Goal: Task Accomplishment & Management: Manage account settings

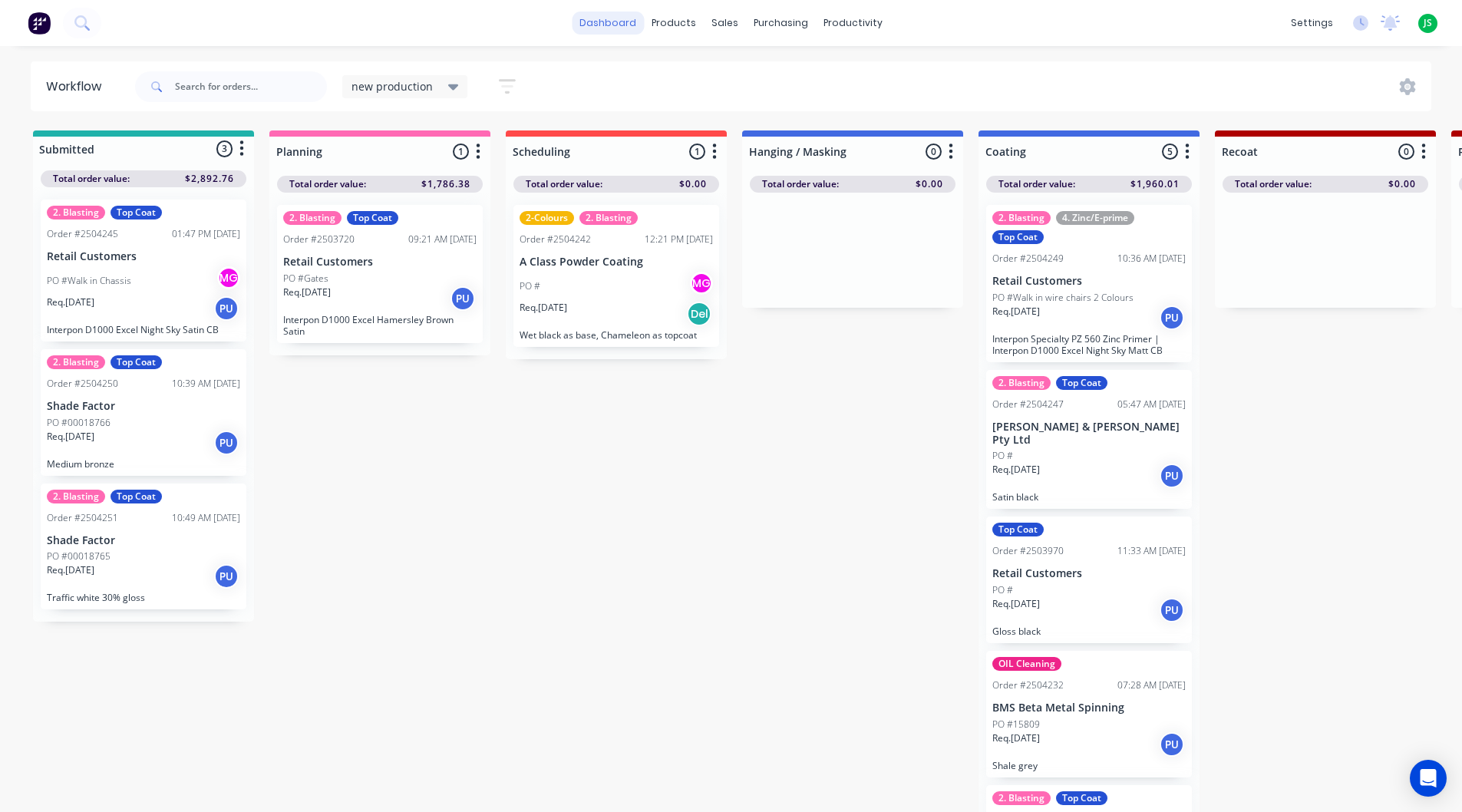
click at [624, 24] on link "dashboard" at bounding box center [608, 23] width 72 height 23
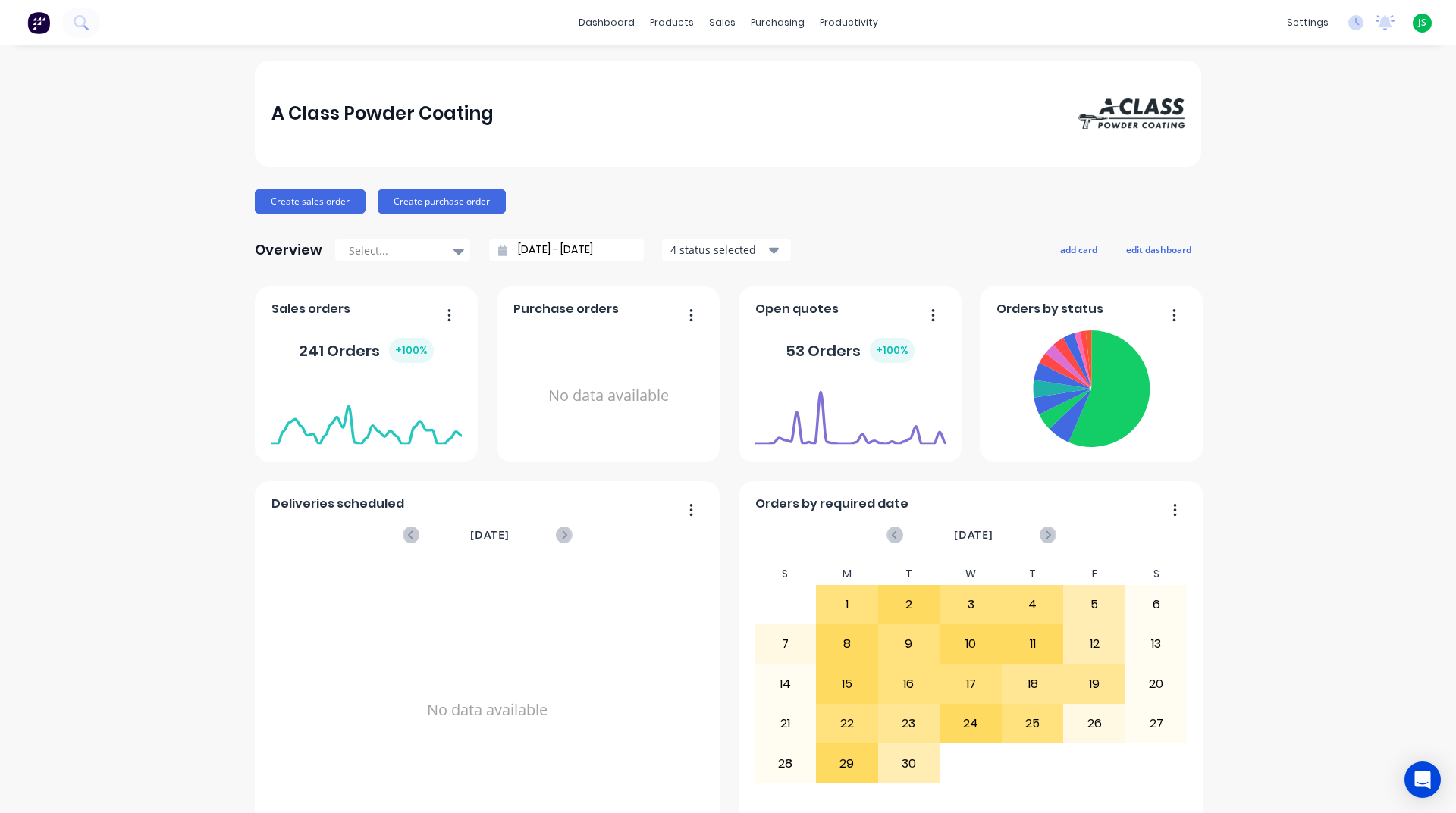
scroll to position [531, 0]
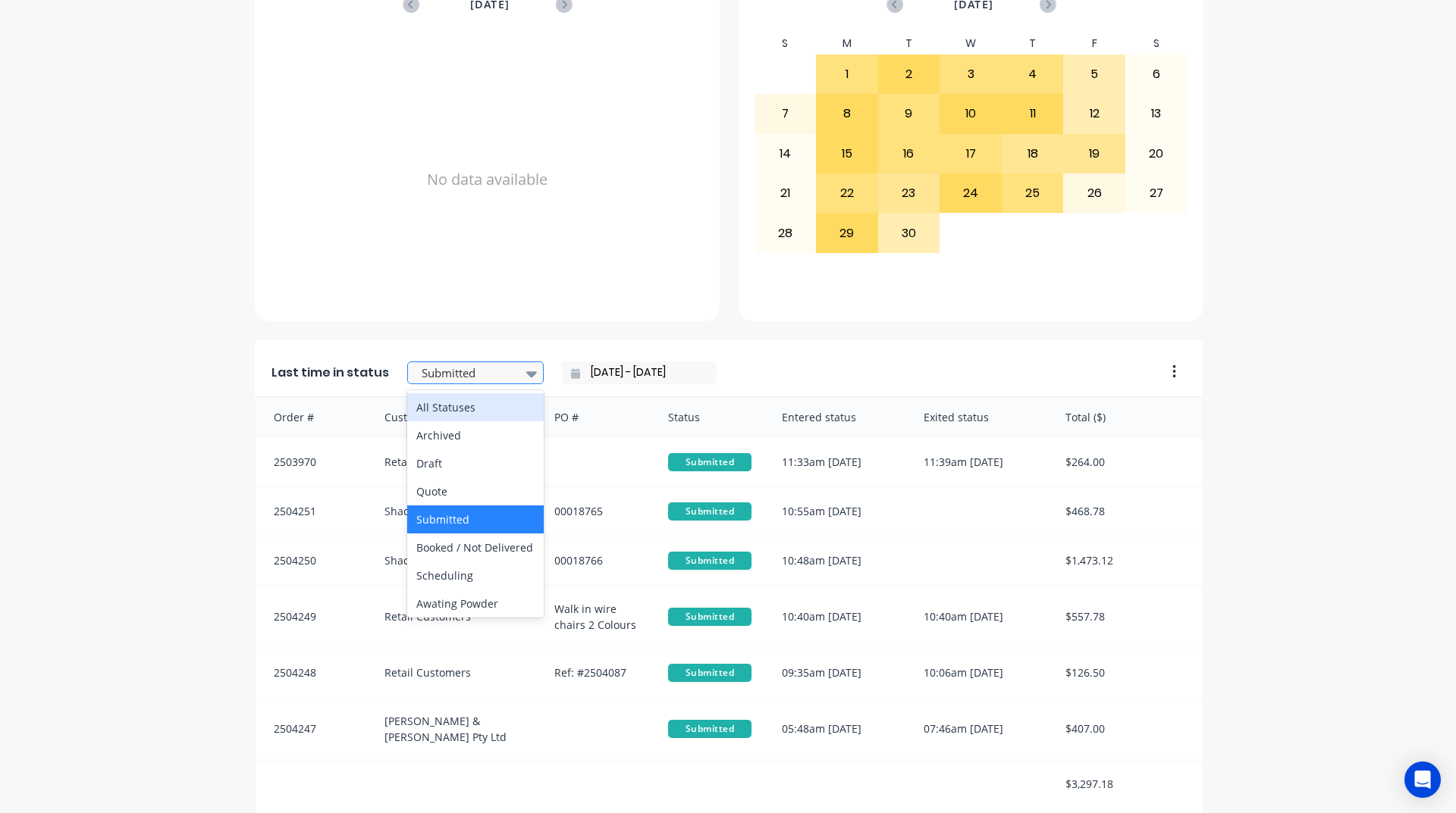
click at [481, 371] on div at bounding box center [468, 373] width 96 height 19
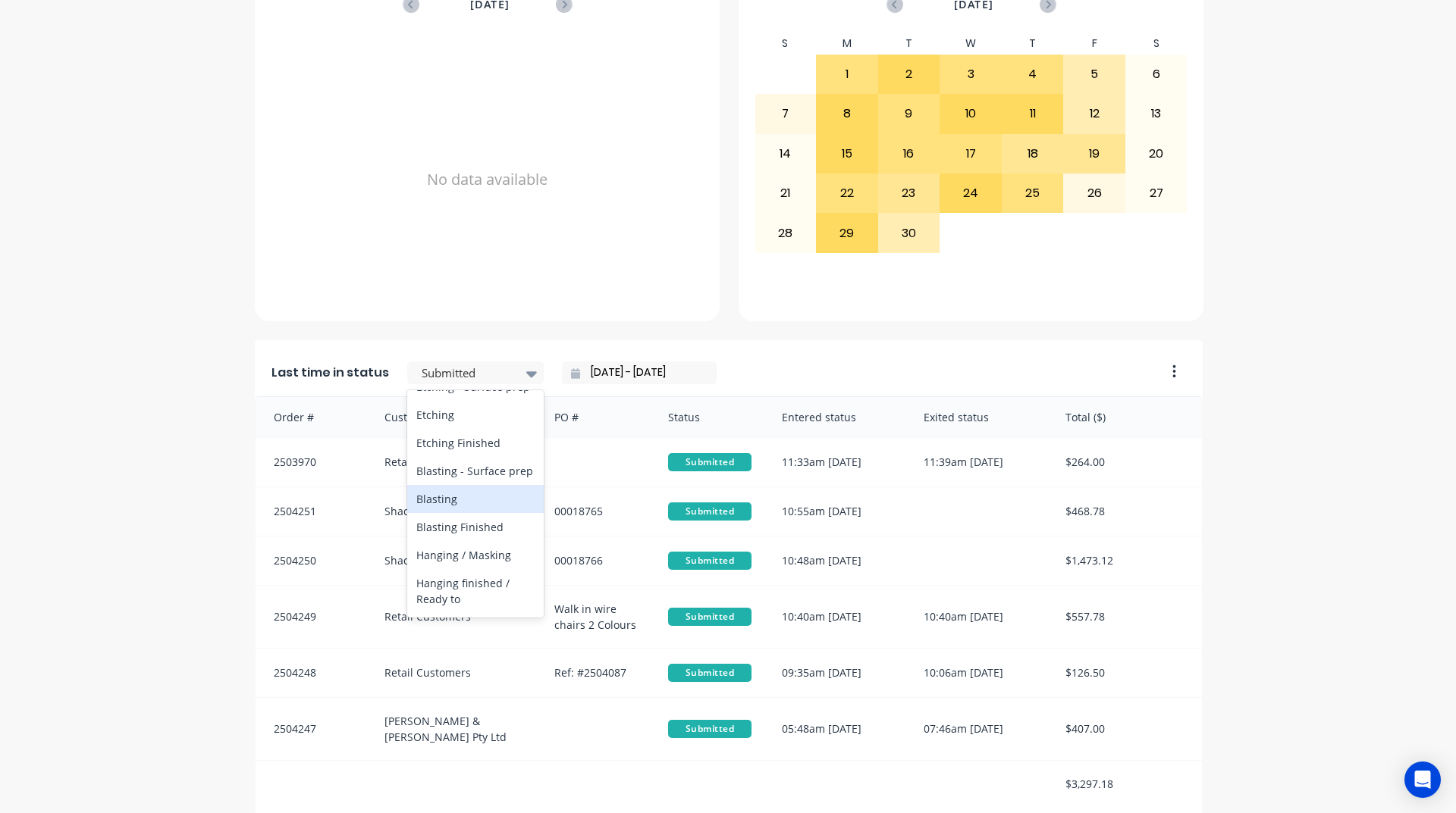
scroll to position [455, 0]
click at [456, 531] on div "Coating" at bounding box center [476, 517] width 136 height 28
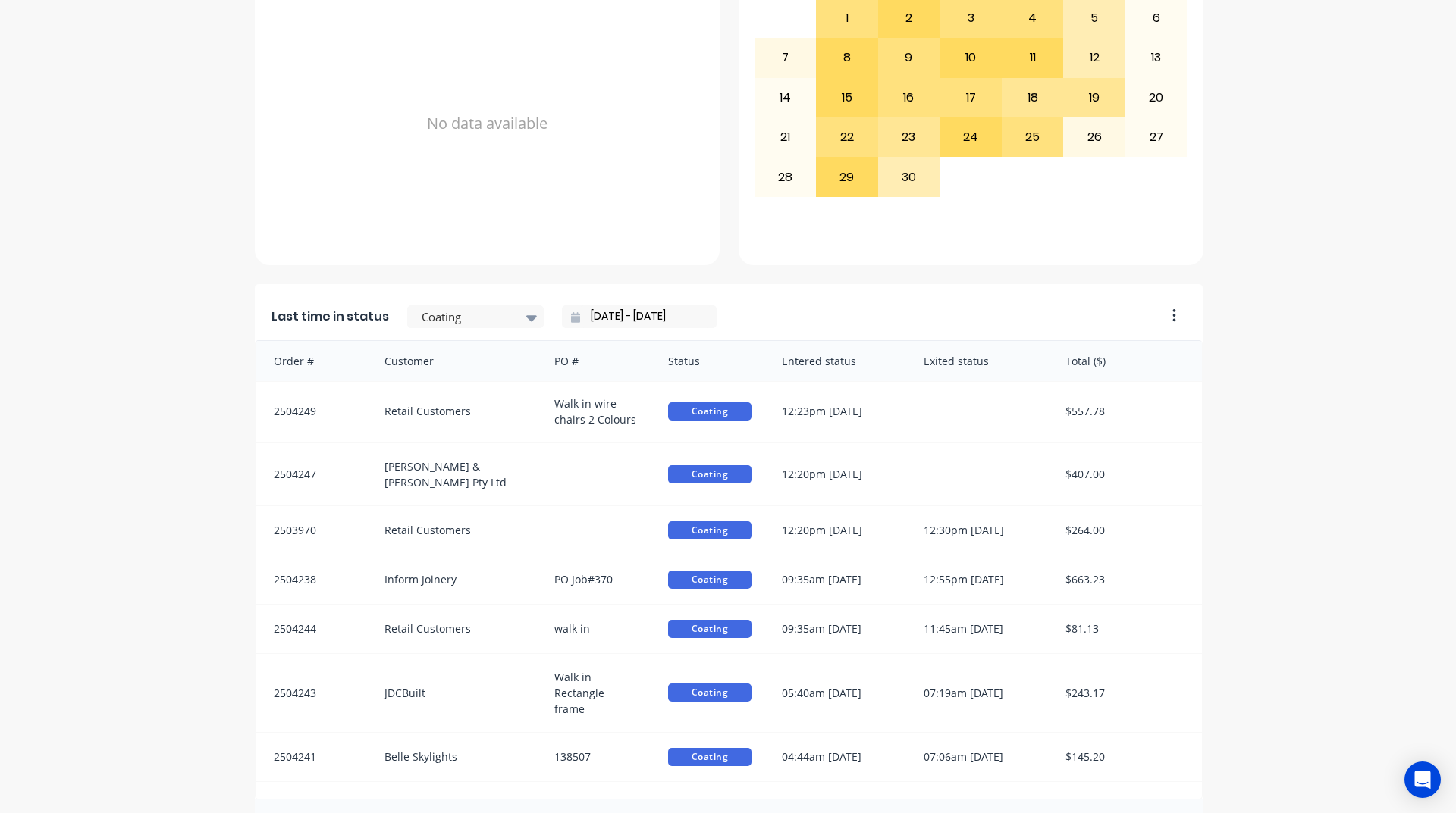
scroll to position [638, 0]
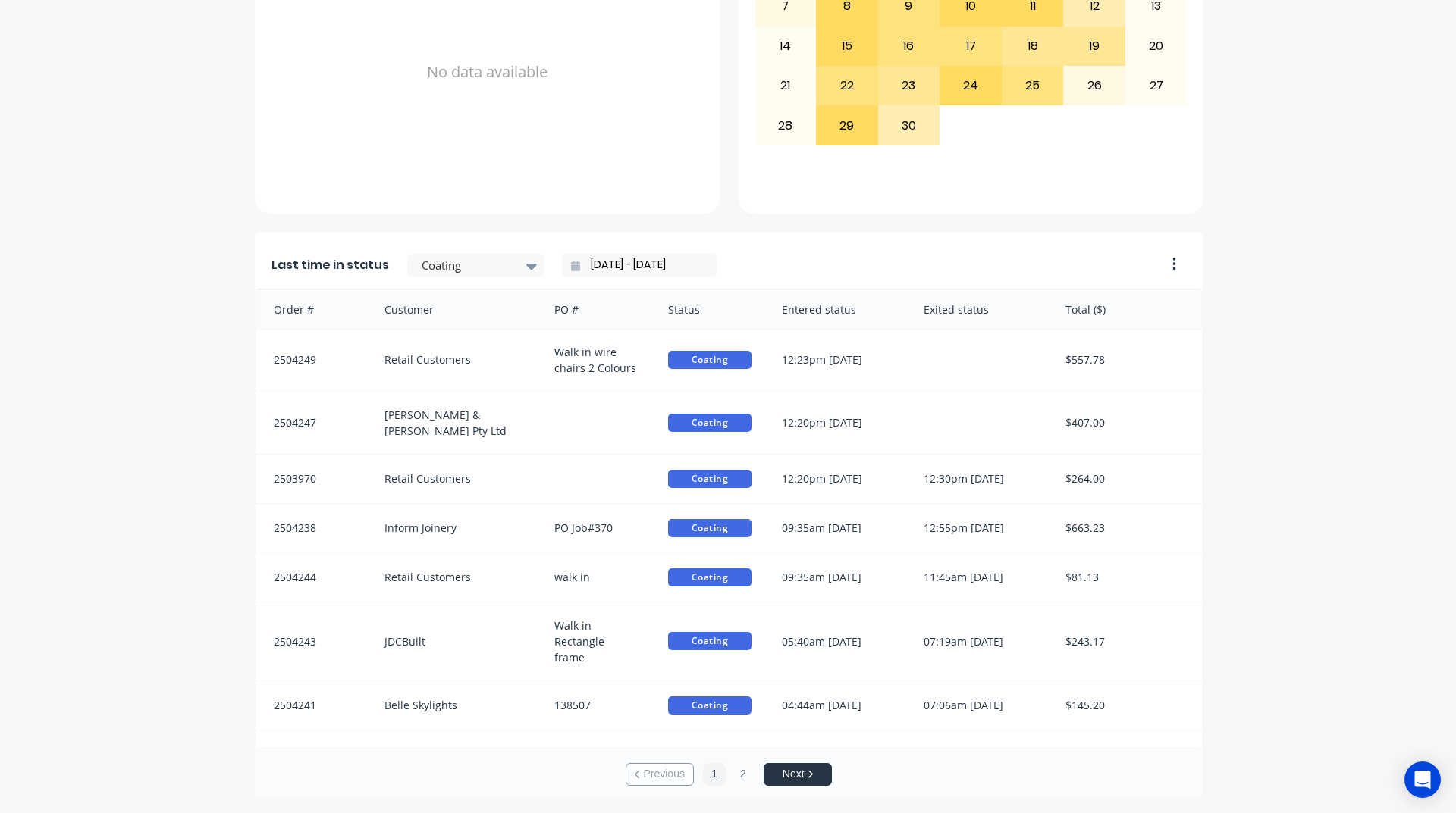
click at [612, 266] on input "30/09/25 - 30/09/25" at bounding box center [644, 265] width 130 height 22
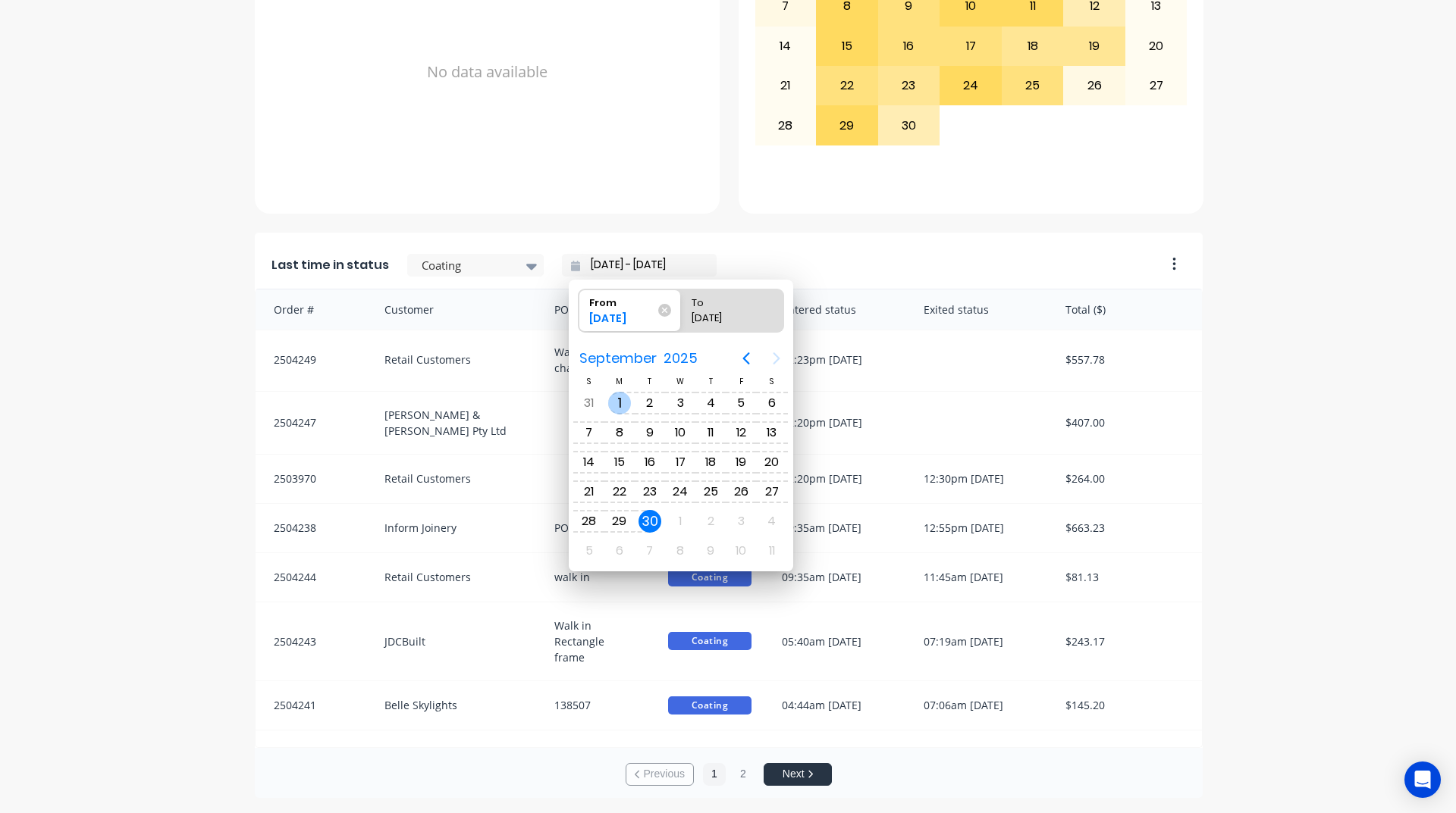
click at [624, 399] on div "1" at bounding box center [619, 403] width 22 height 22
type input "01/09/25 - 30/09/25"
radio input "false"
radio input "true"
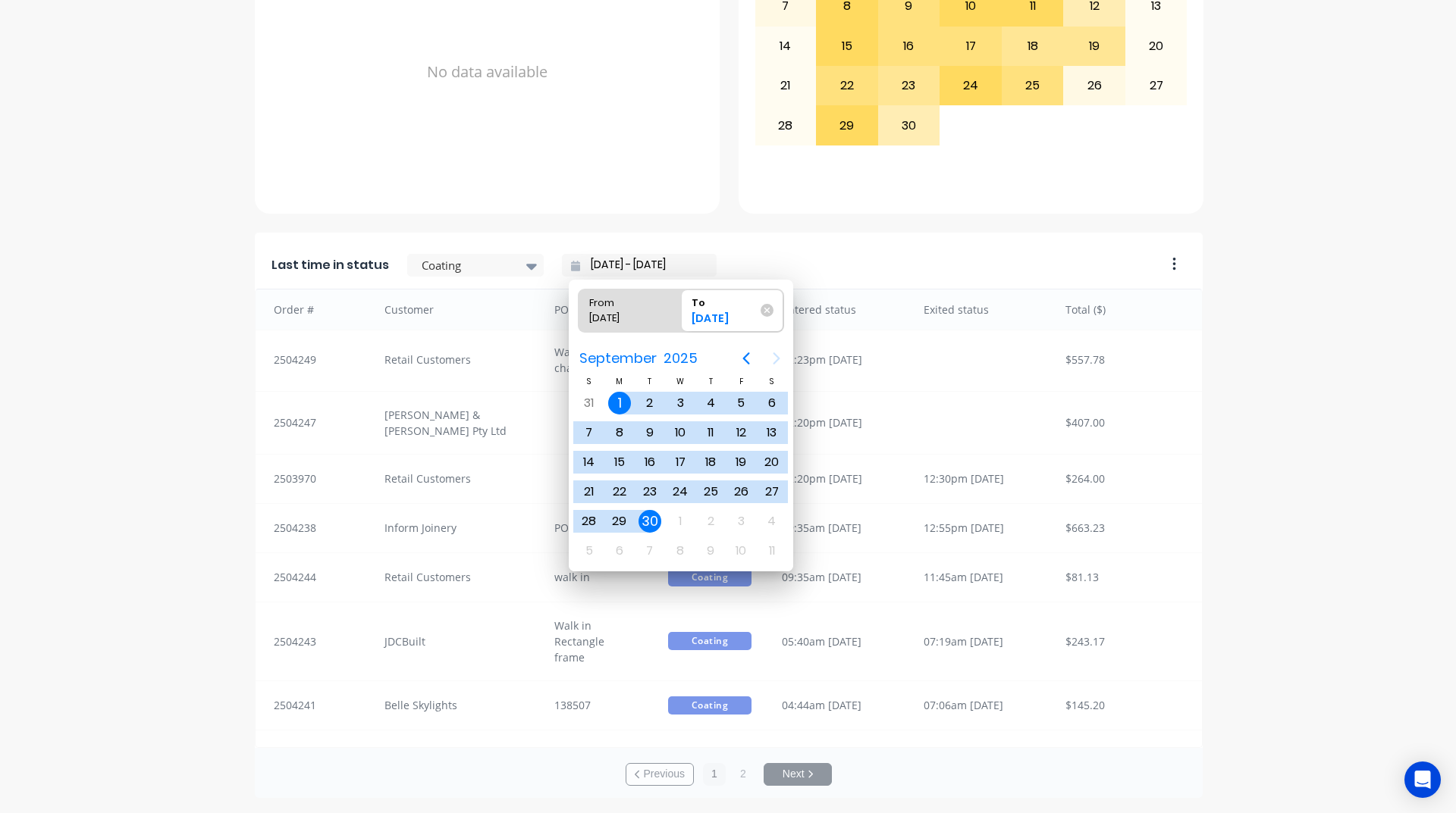
click at [653, 524] on div "30" at bounding box center [650, 521] width 22 height 22
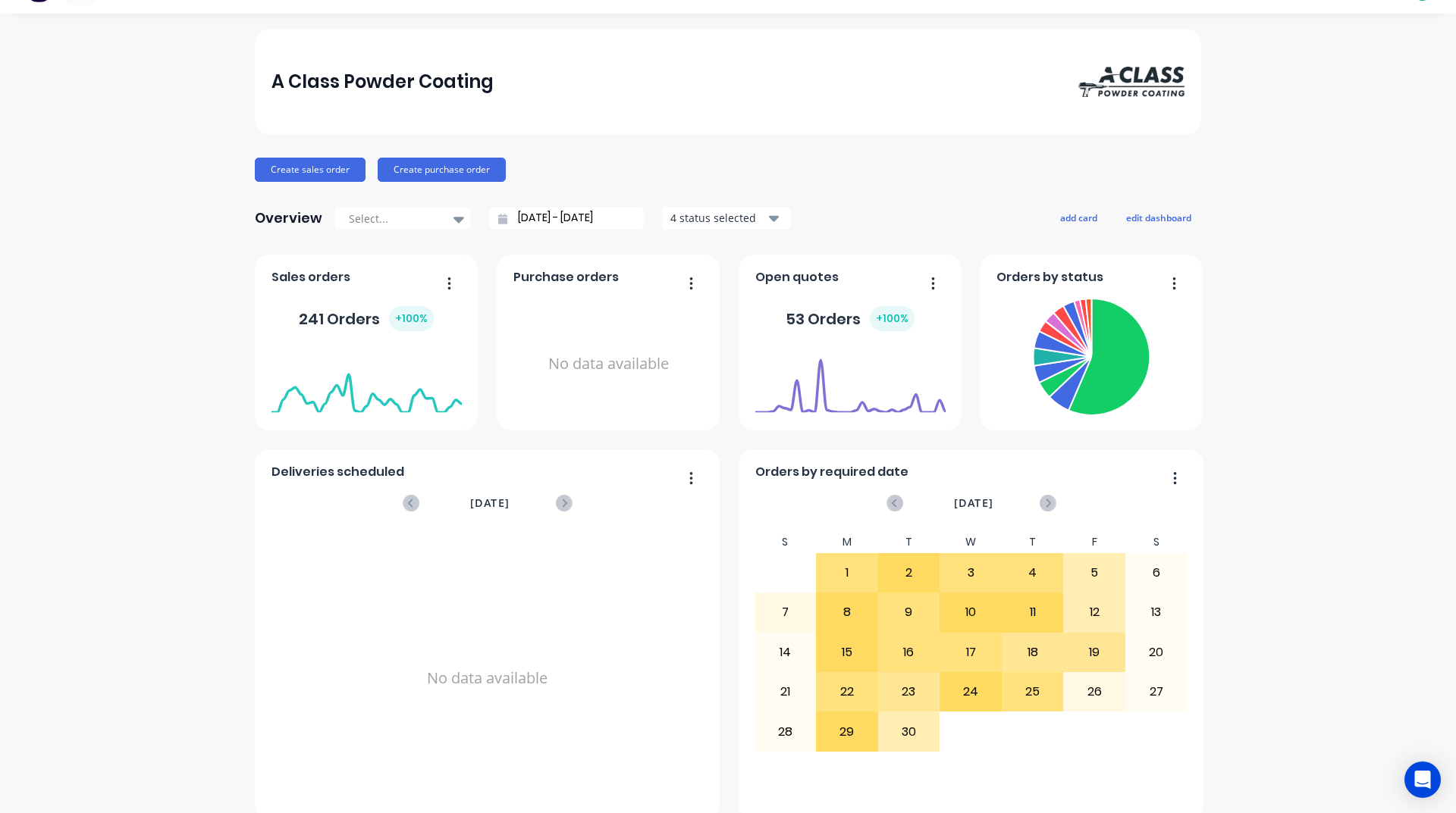
scroll to position [0, 0]
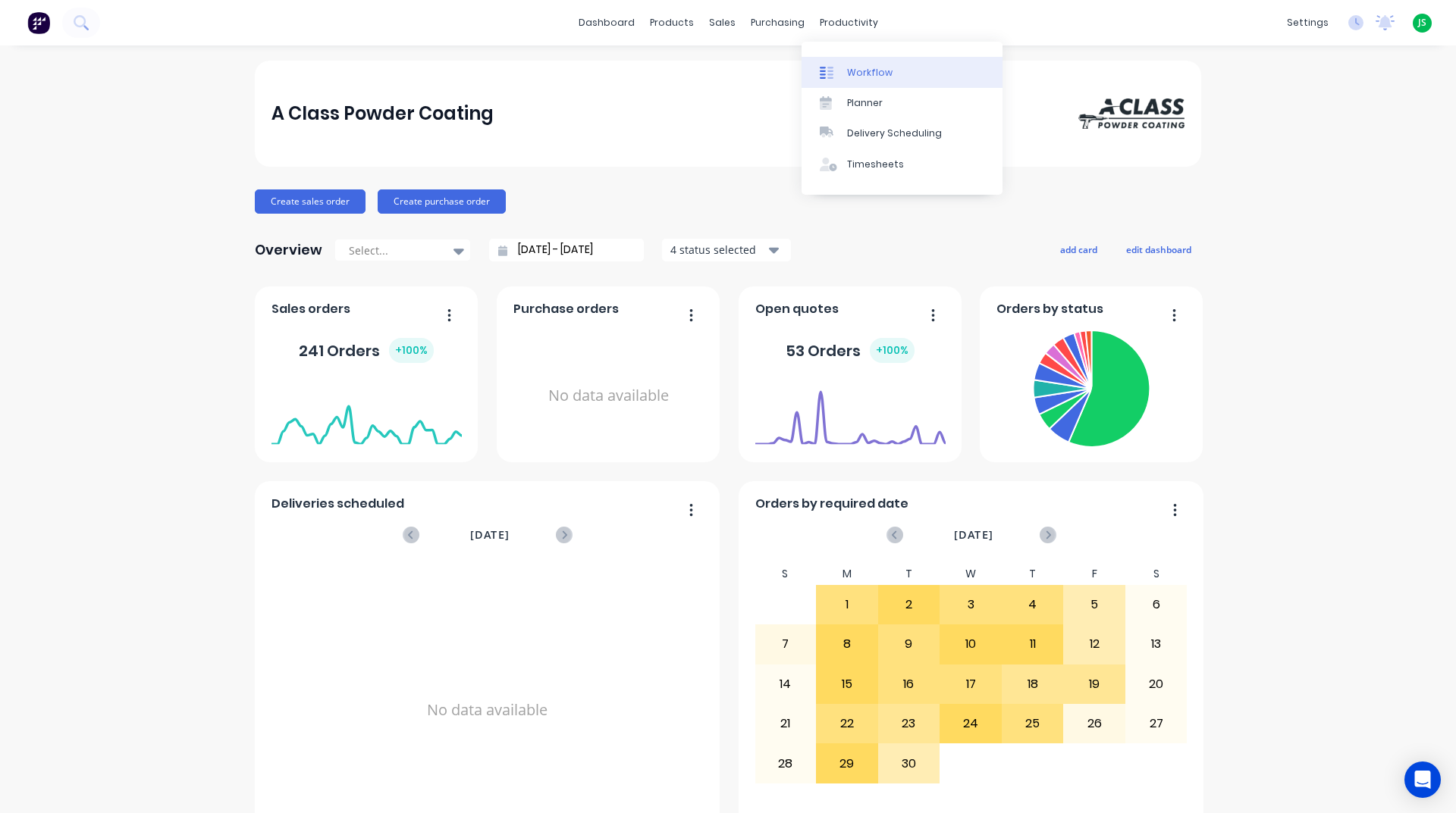
click at [850, 68] on div "Workflow" at bounding box center [869, 73] width 46 height 14
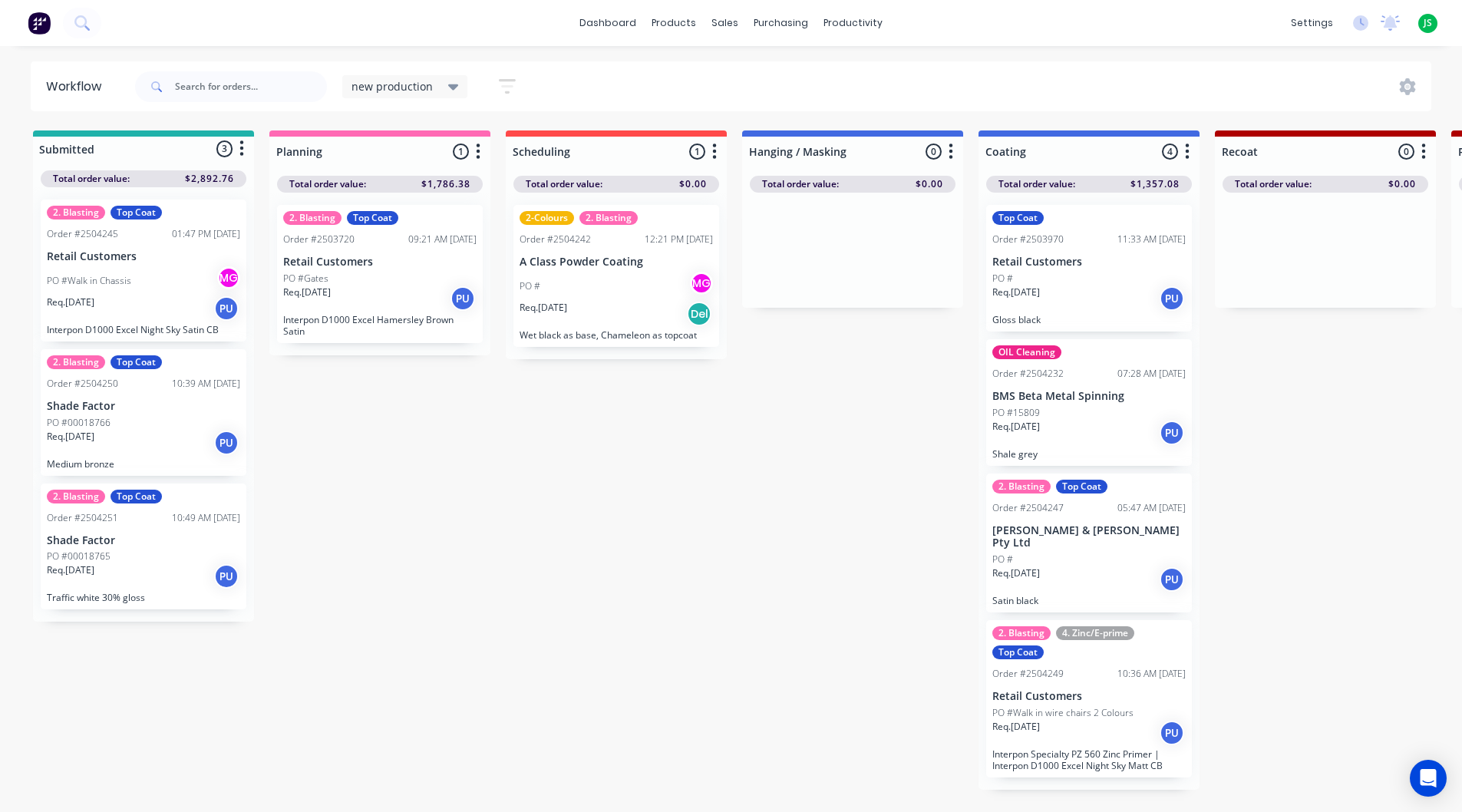
click at [143, 267] on div "PO #Walk in Chassis MG" at bounding box center [144, 280] width 194 height 29
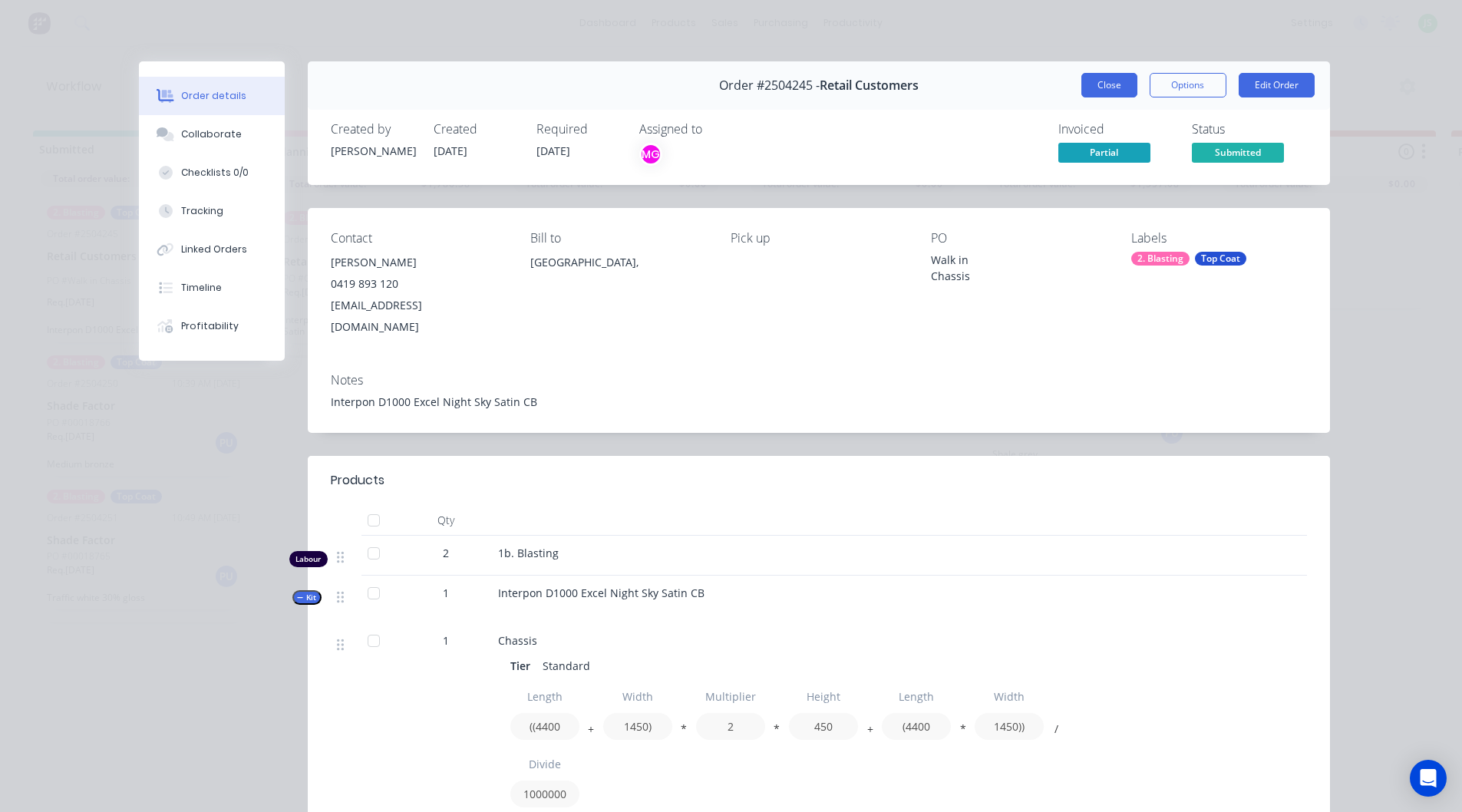
click at [1091, 75] on button "Close" at bounding box center [1110, 85] width 56 height 24
click at [1168, 259] on div "2. Blasting" at bounding box center [1160, 259] width 58 height 14
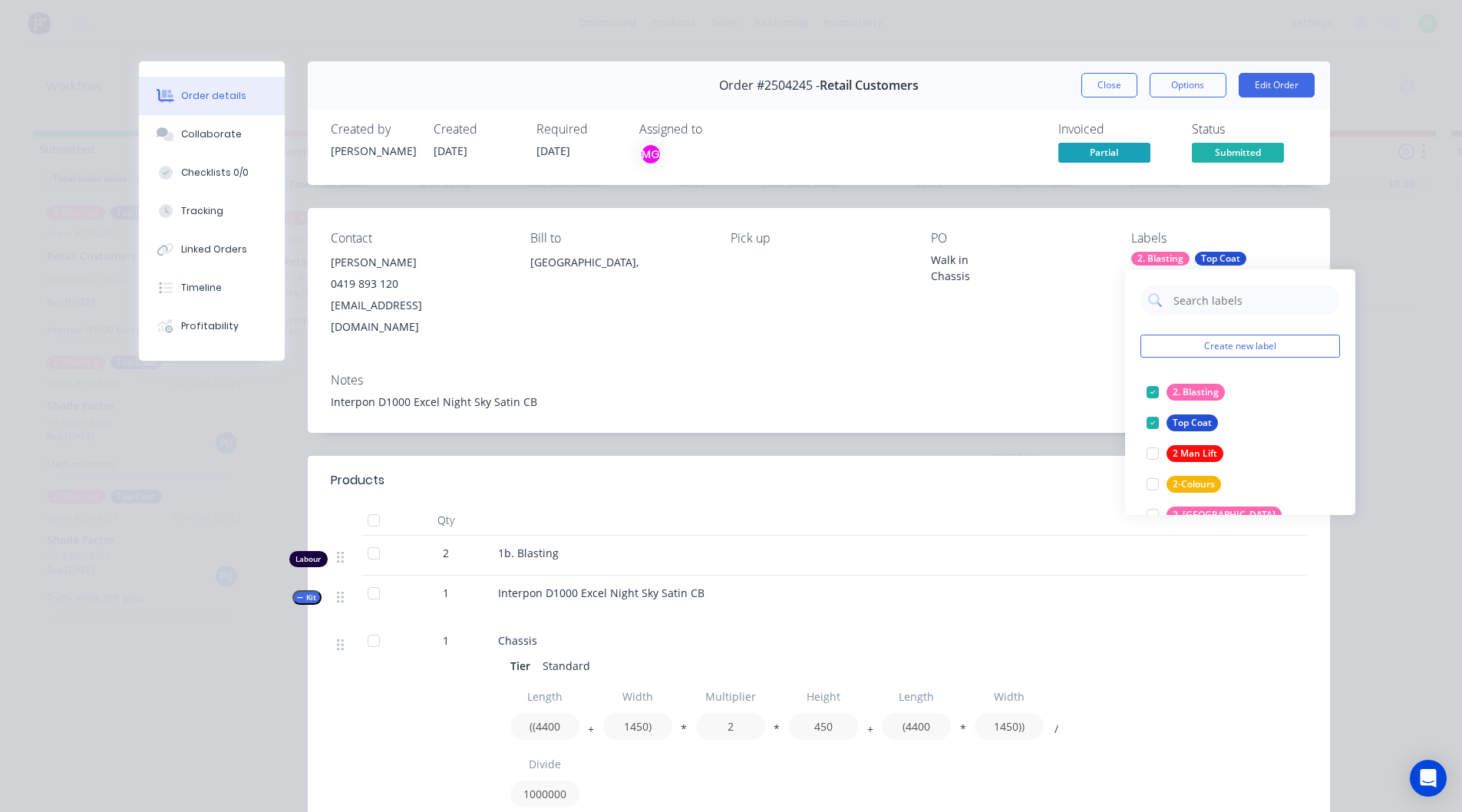
click at [1398, 135] on div "Order details Collaborate Checklists 0/0 Tracking Linked Orders Timeline Profit…" at bounding box center [731, 406] width 1462 height 812
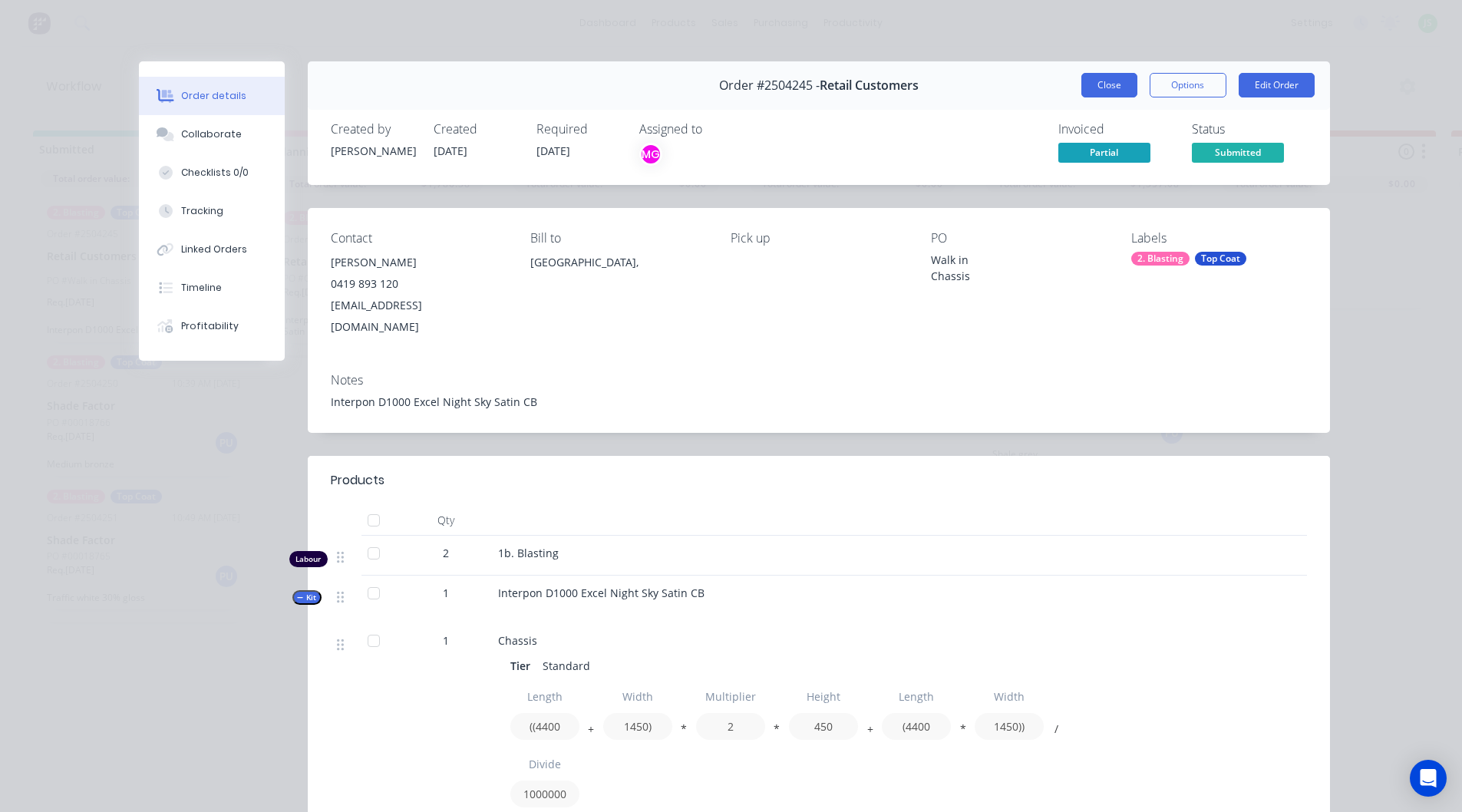
click at [1106, 93] on button "Close" at bounding box center [1110, 85] width 56 height 24
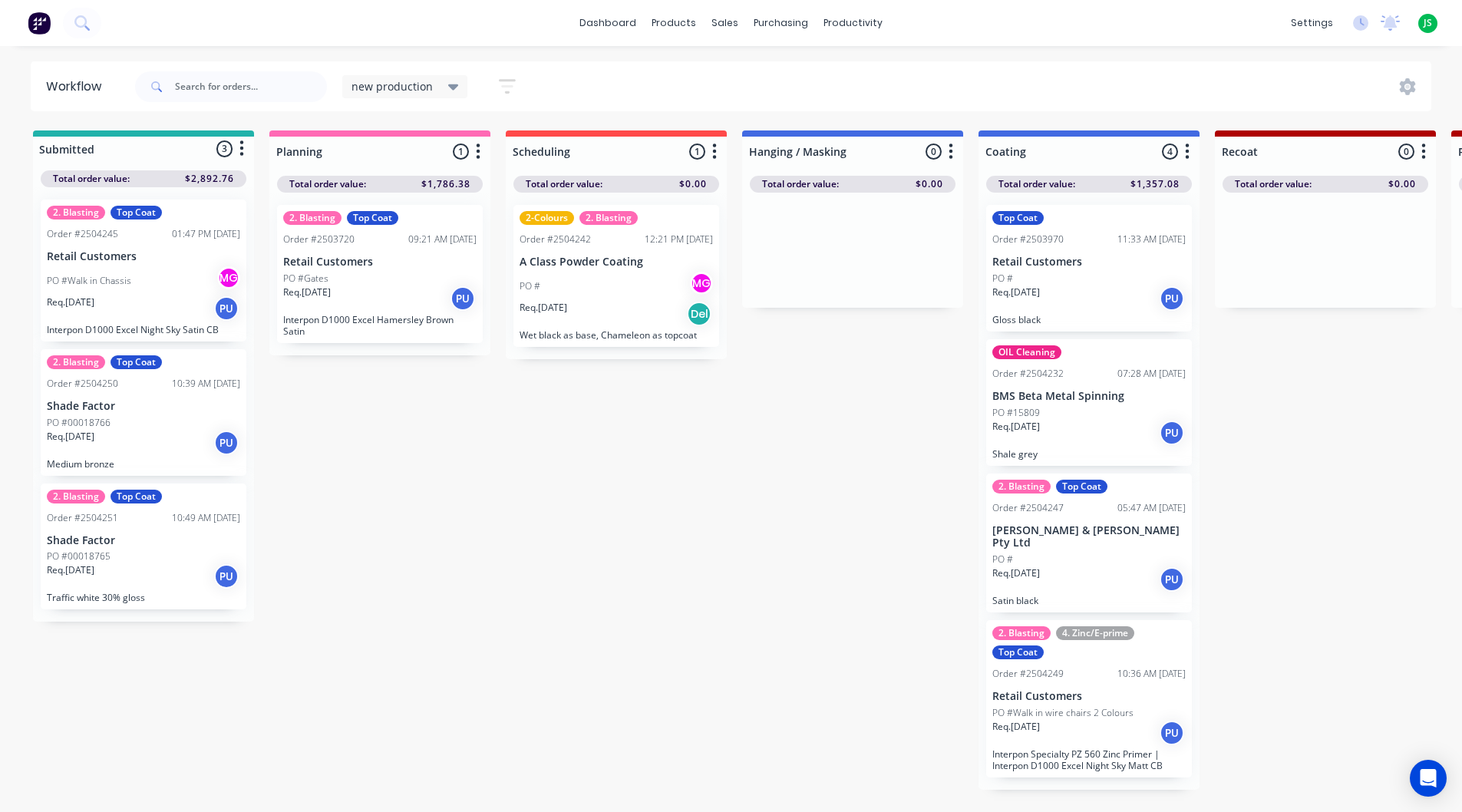
click at [705, 323] on div "Del" at bounding box center [700, 314] width 24 height 24
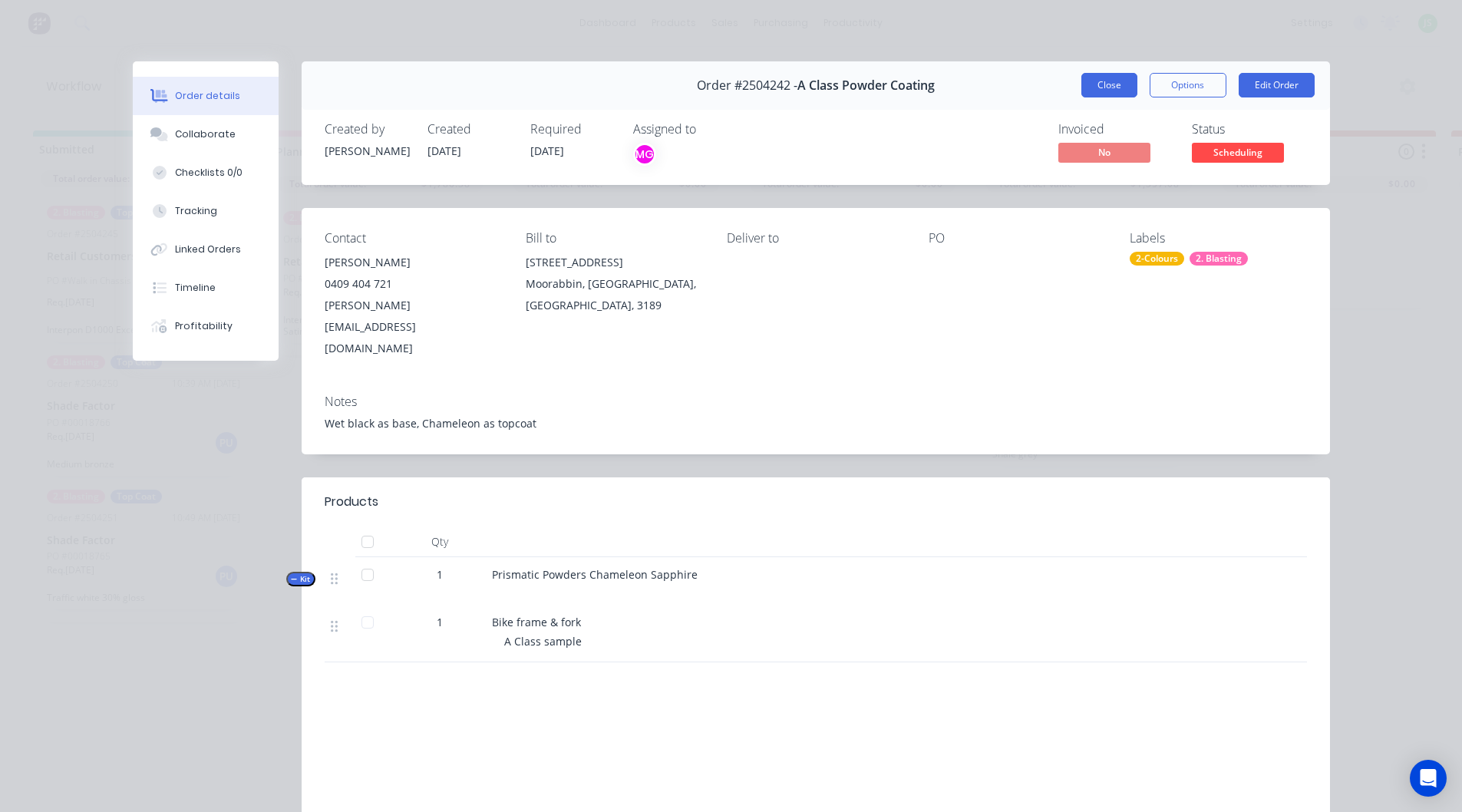
click at [1112, 83] on button "Close" at bounding box center [1110, 85] width 56 height 24
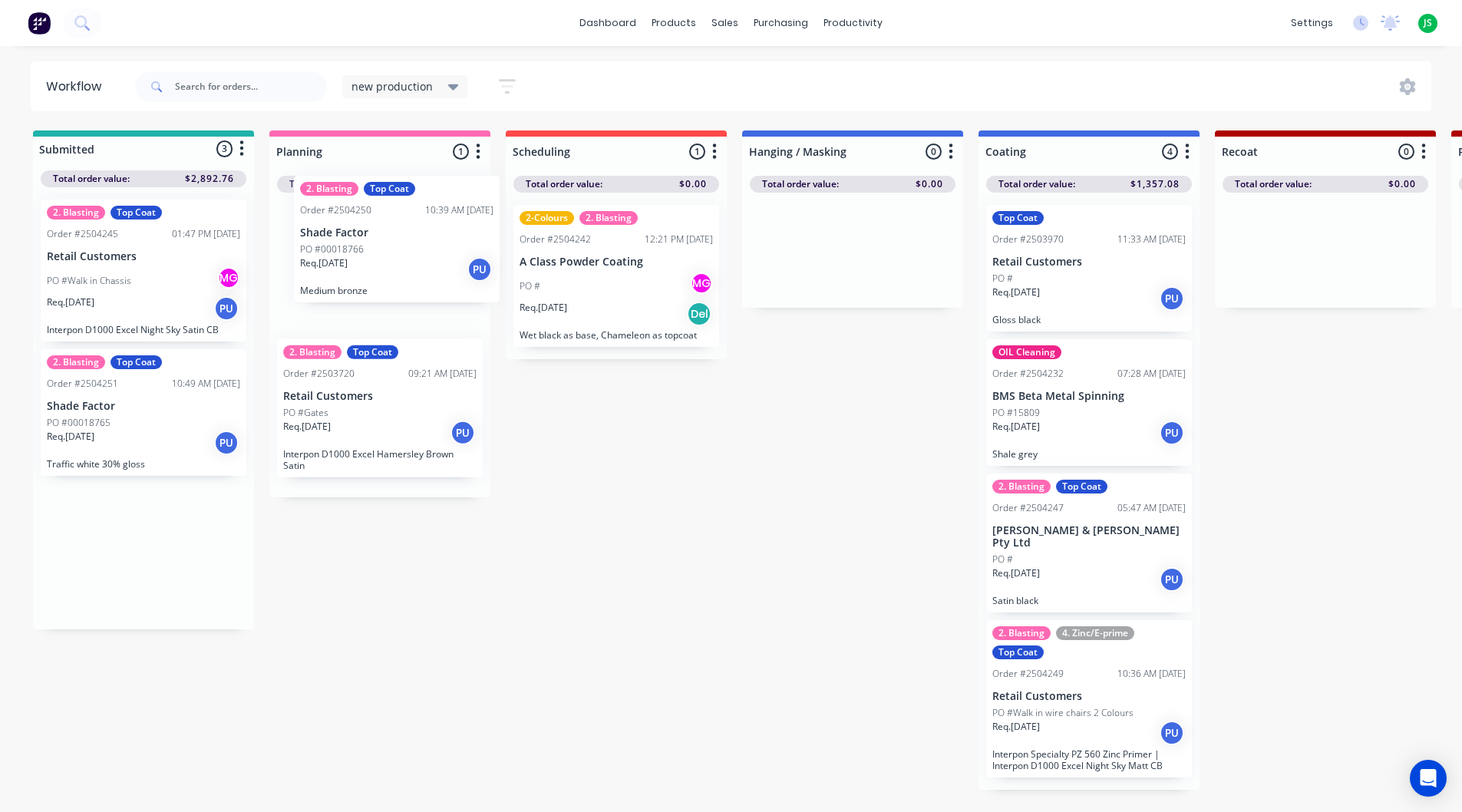
drag, startPoint x: 117, startPoint y: 457, endPoint x: 374, endPoint y: 283, distance: 310.4
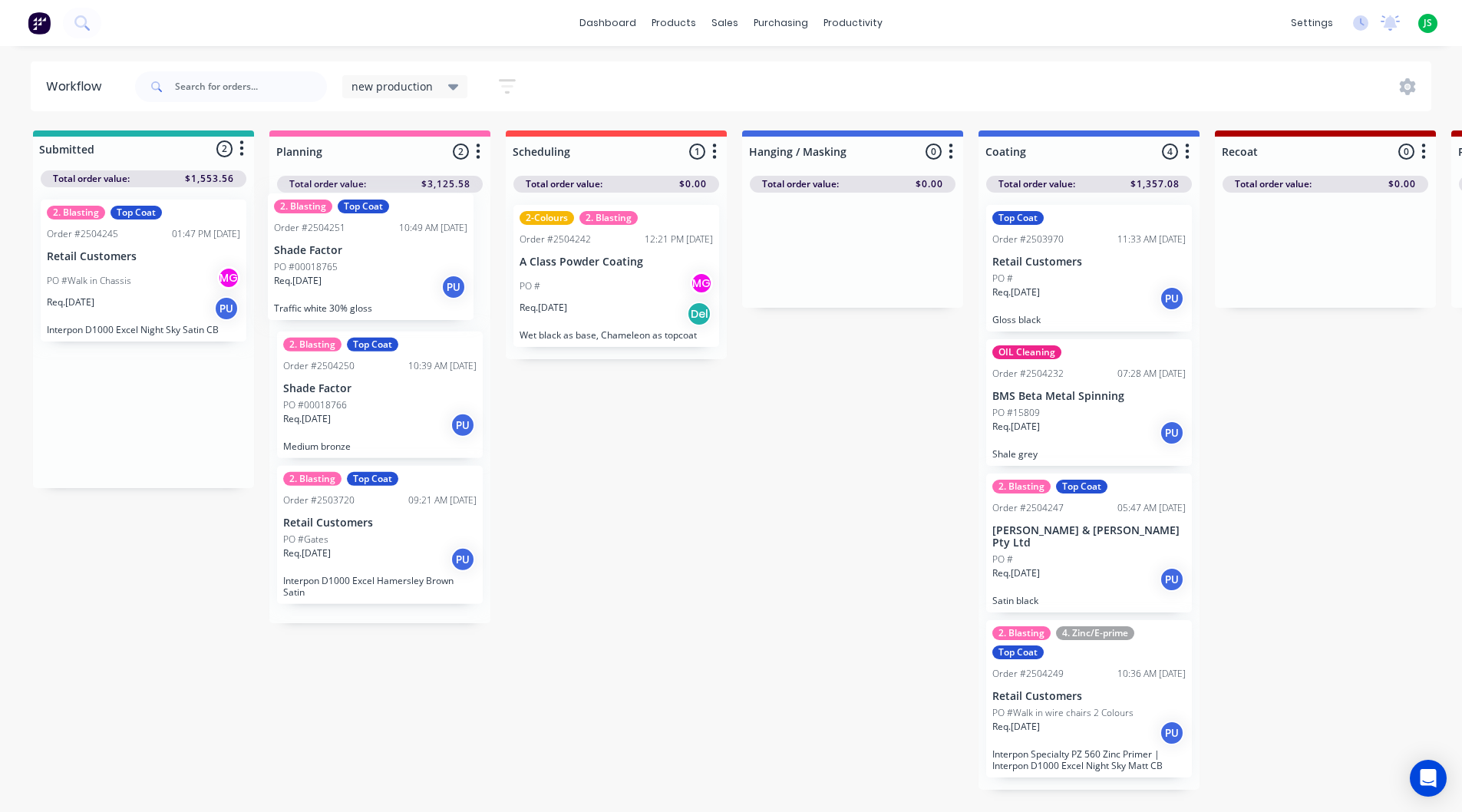
drag, startPoint x: 133, startPoint y: 438, endPoint x: 369, endPoint y: 276, distance: 286.3
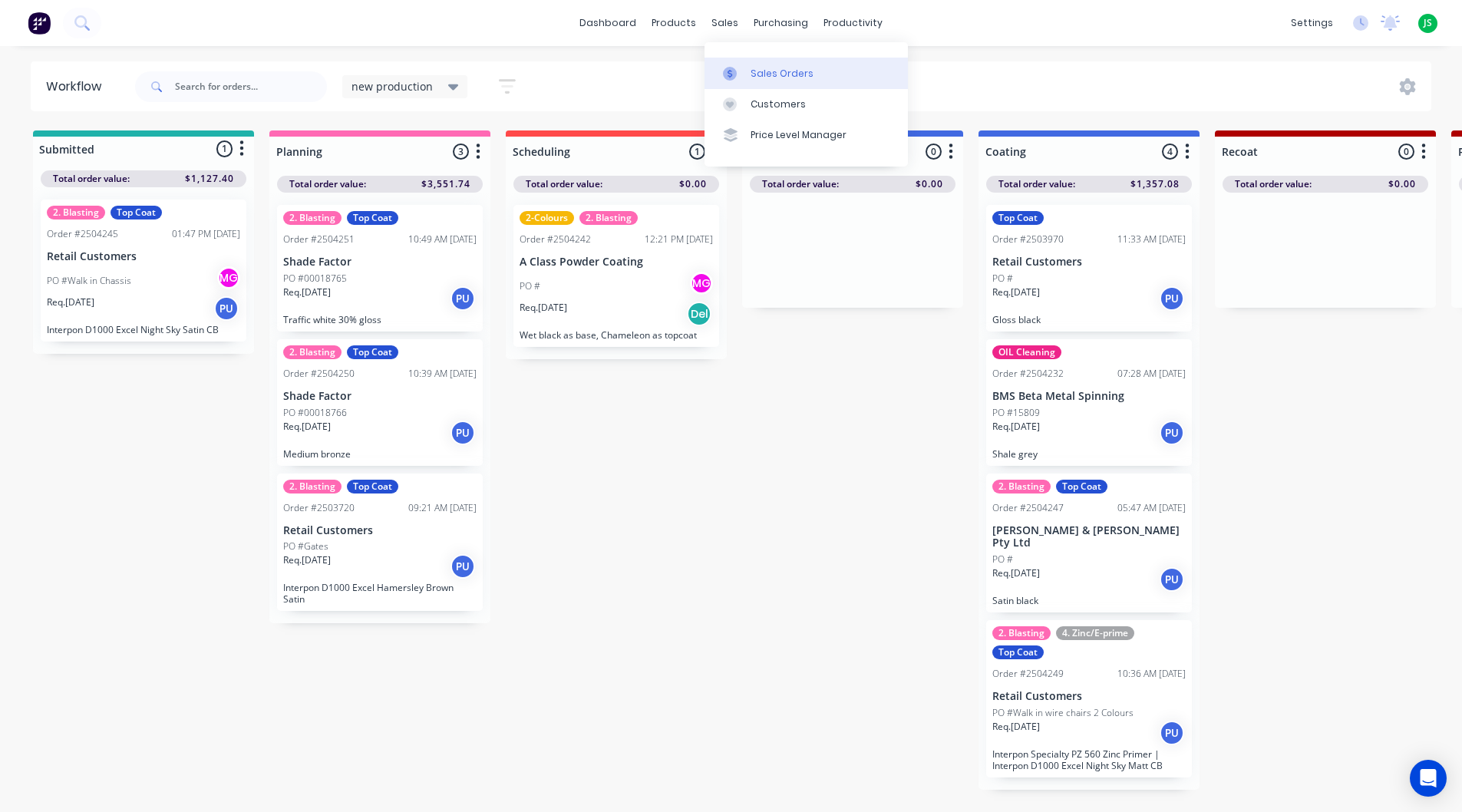
click at [746, 85] on link "Sales Orders" at bounding box center [806, 72] width 203 height 31
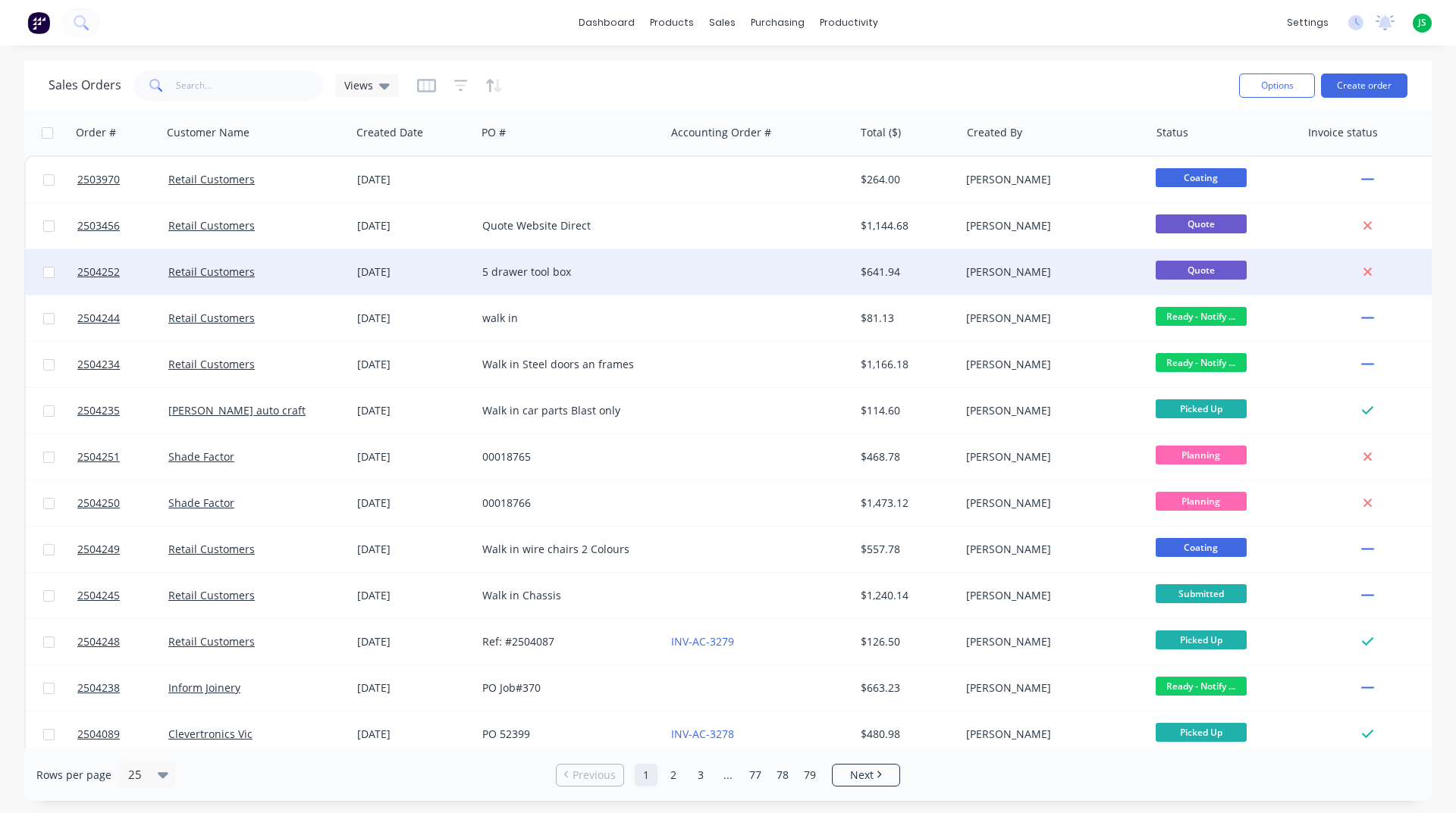
click at [638, 263] on div "5 drawer tool box" at bounding box center [570, 272] width 189 height 46
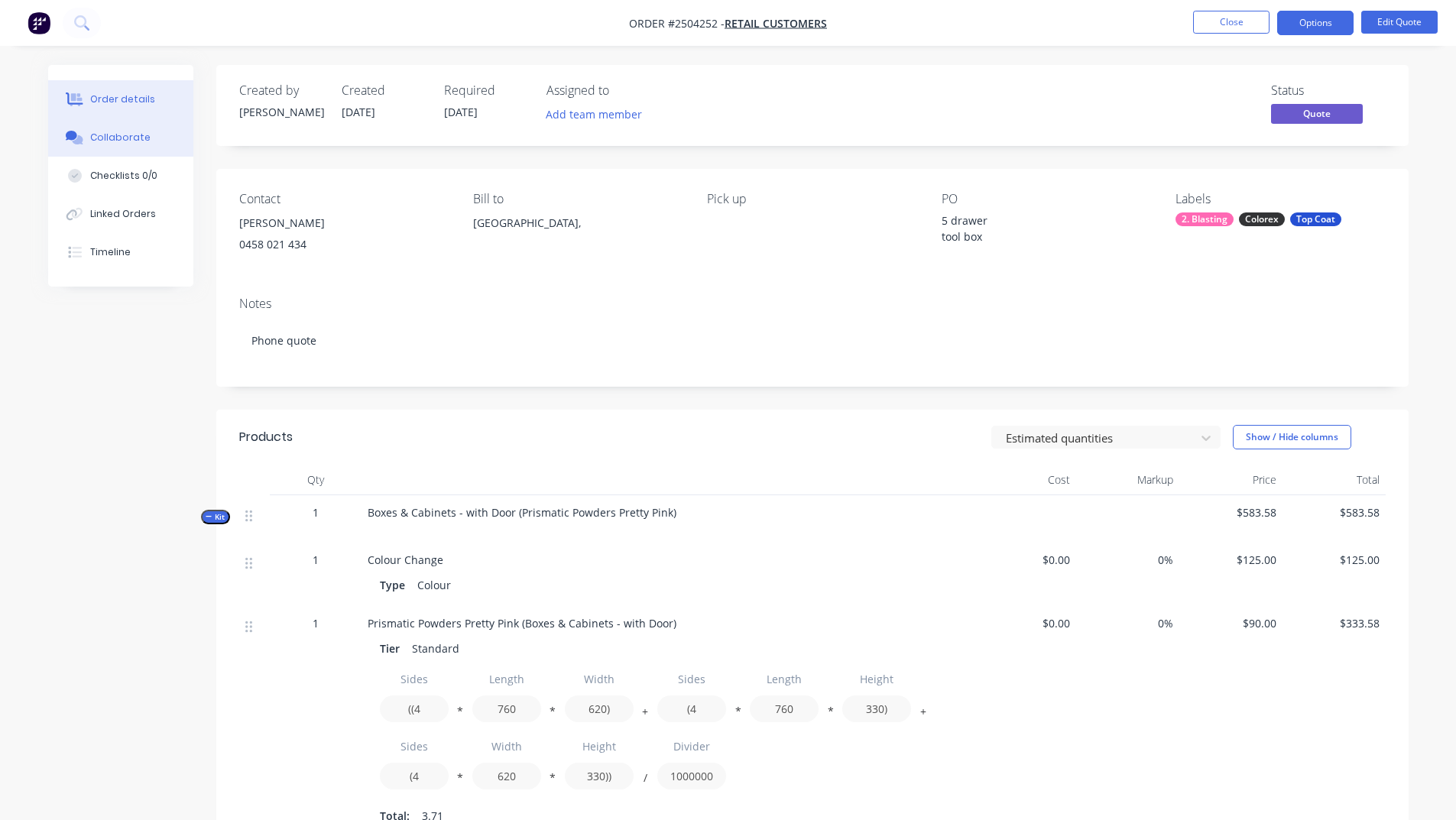
click at [156, 142] on button "Collaborate" at bounding box center [120, 137] width 145 height 38
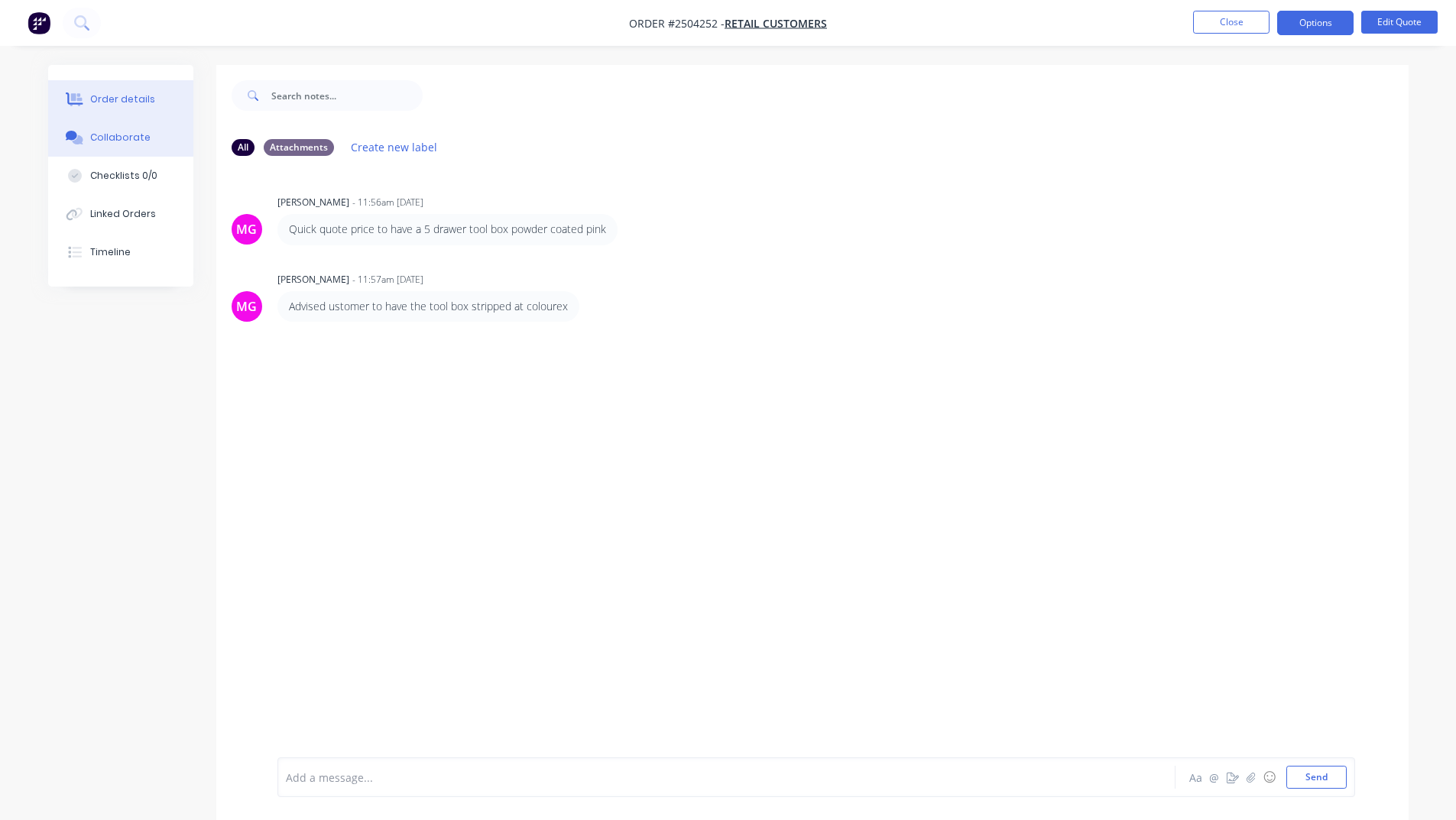
click at [155, 110] on button "Order details" at bounding box center [120, 99] width 145 height 38
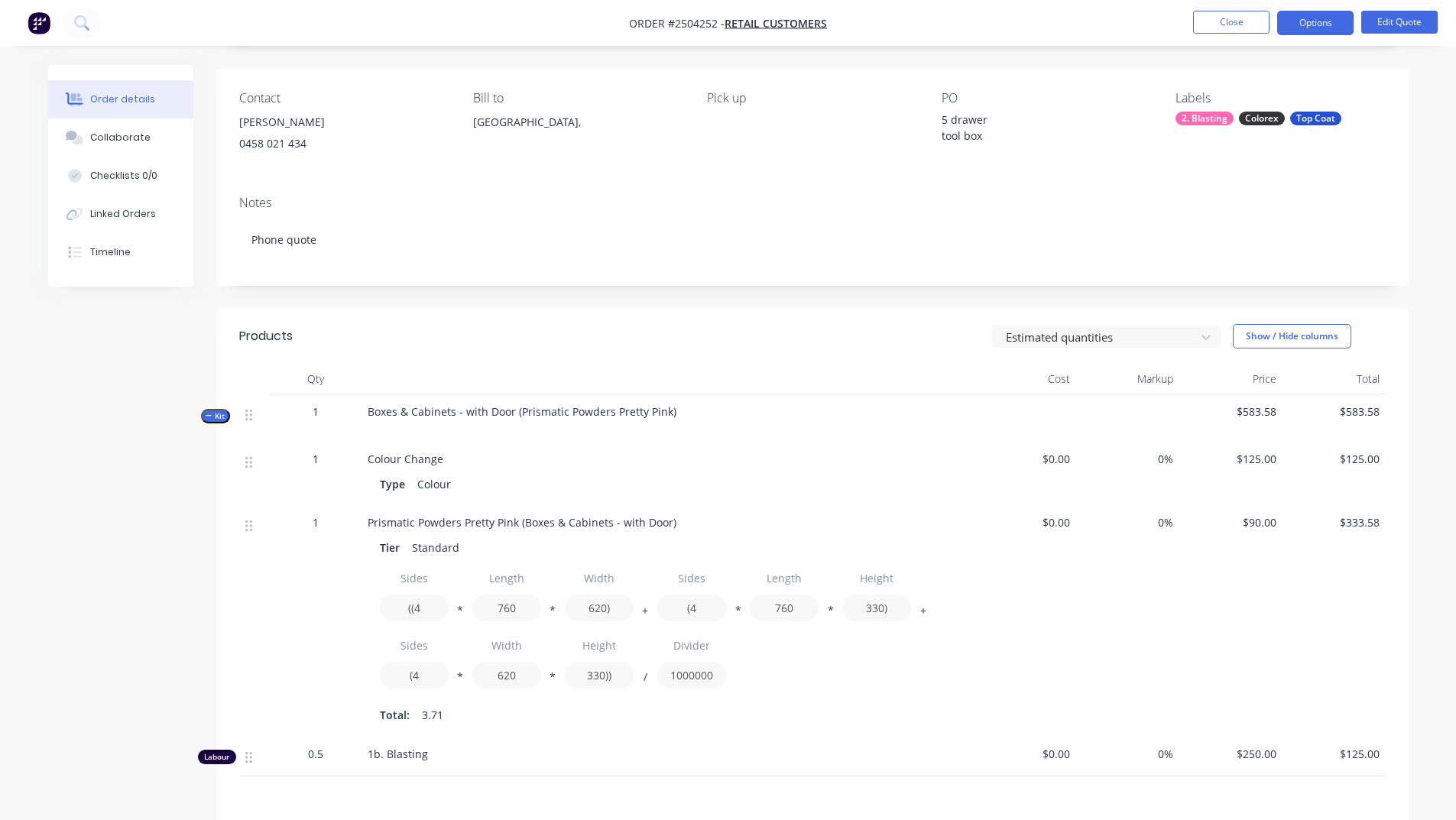
scroll to position [100, 0]
click at [1233, 32] on button "Close" at bounding box center [1232, 22] width 76 height 23
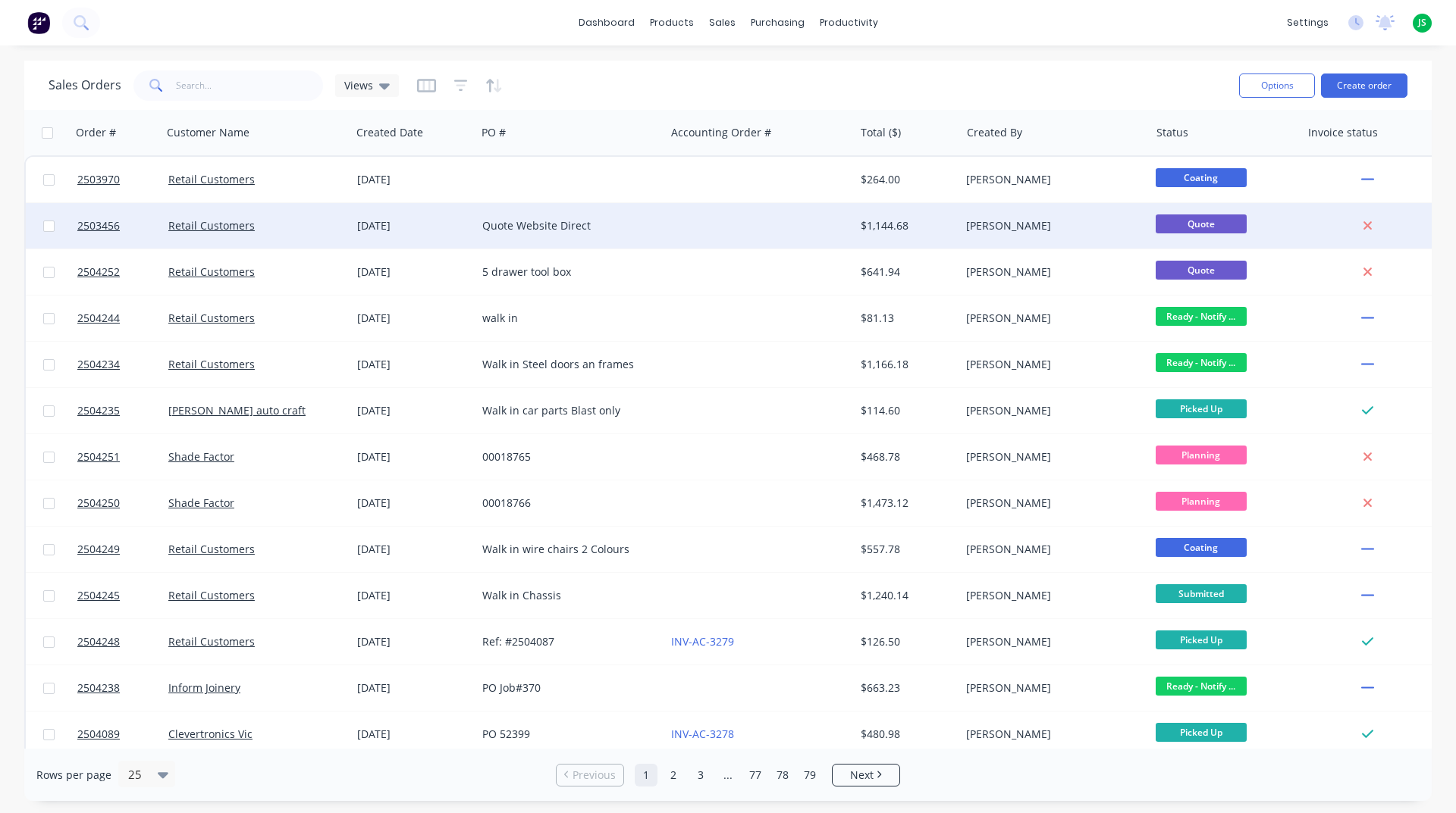
click at [462, 230] on div "[DATE]" at bounding box center [413, 226] width 113 height 16
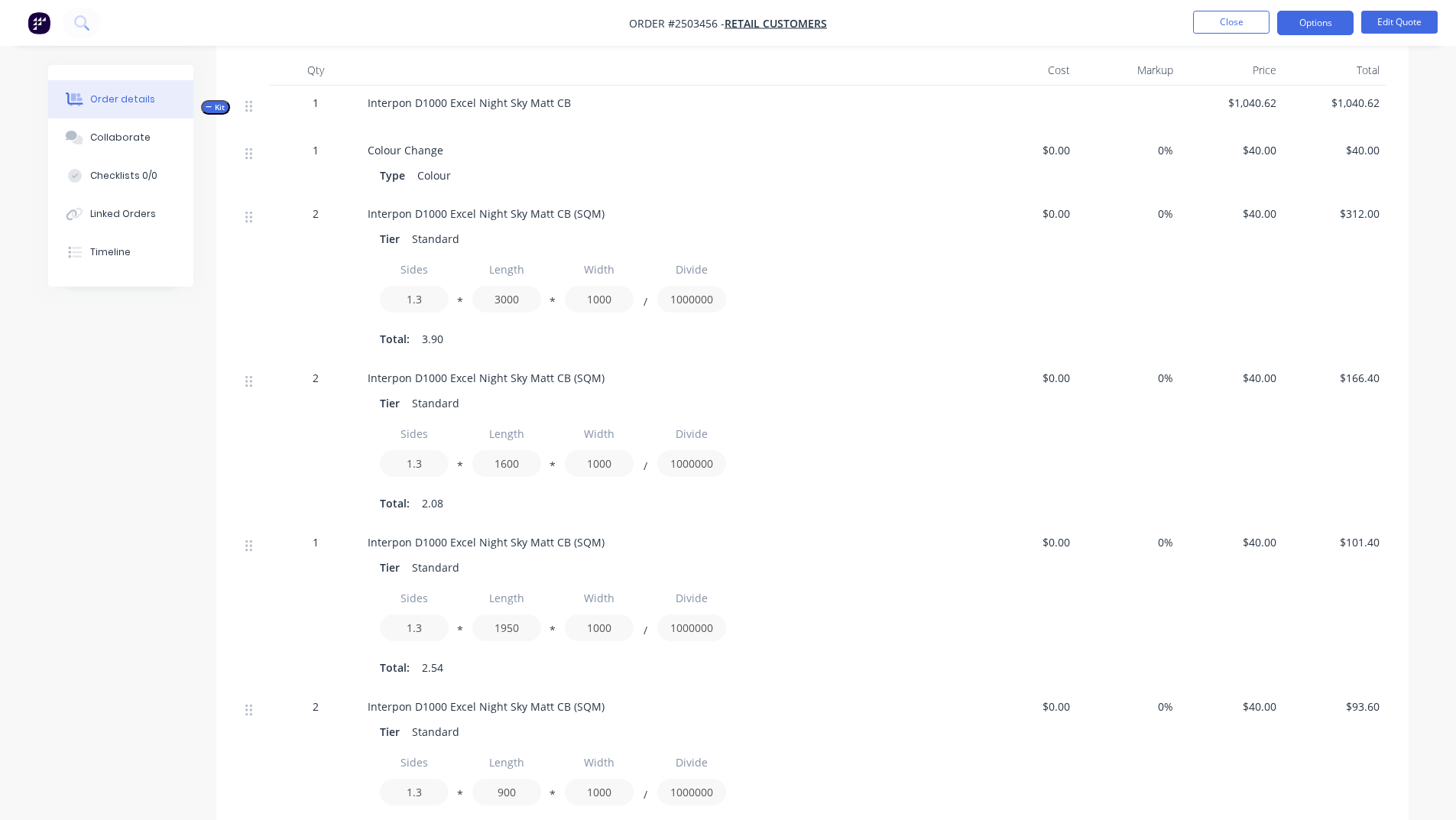
scroll to position [382, 0]
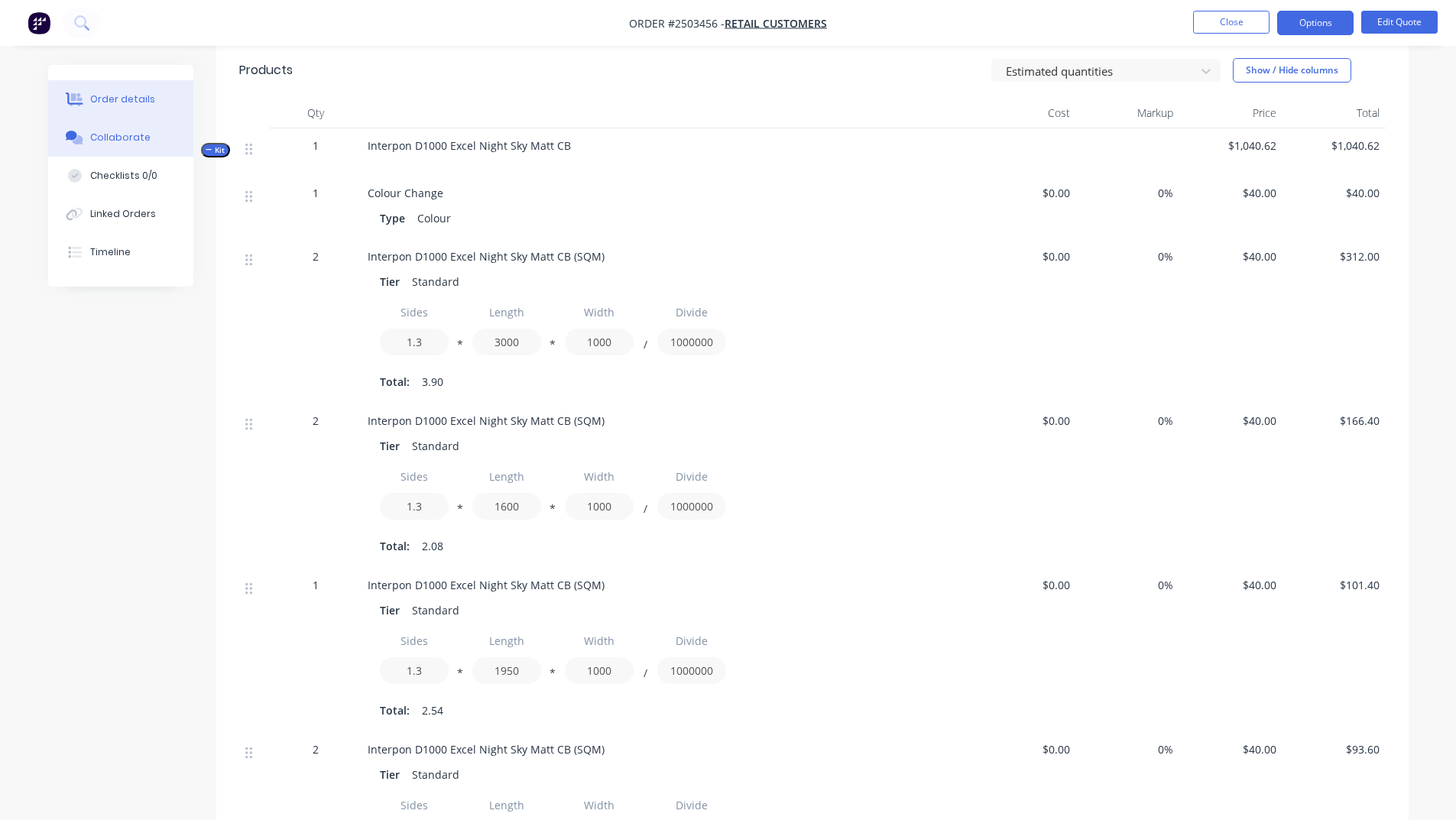
click at [110, 143] on div "Collaborate" at bounding box center [121, 137] width 61 height 14
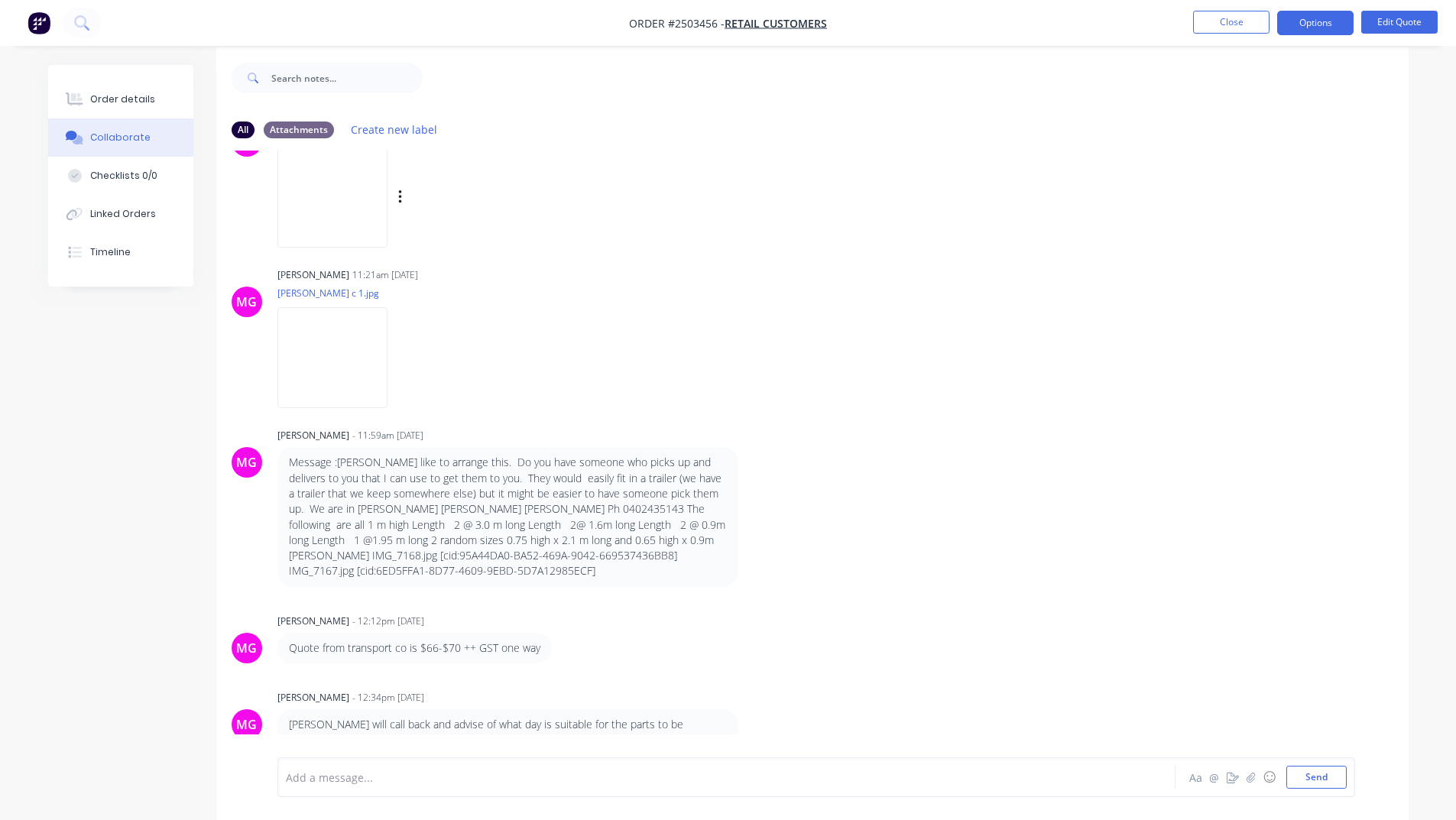
scroll to position [23, 0]
